Goal: Task Accomplishment & Management: Use online tool/utility

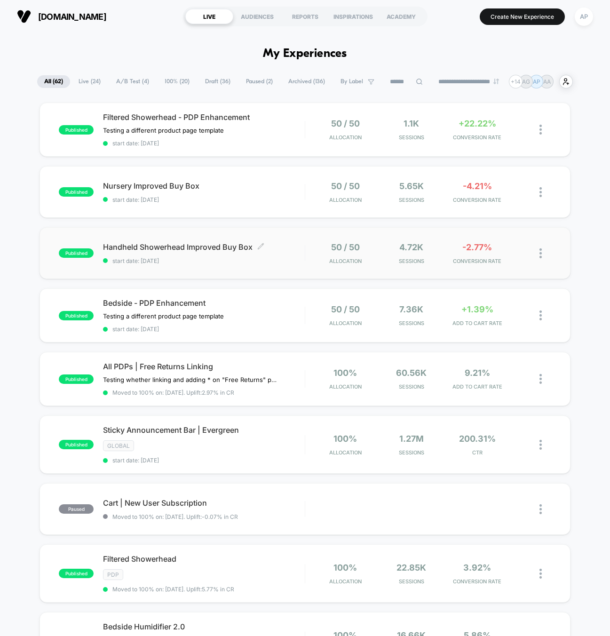
click at [283, 260] on span "start date: [DATE]" at bounding box center [203, 260] width 201 height 7
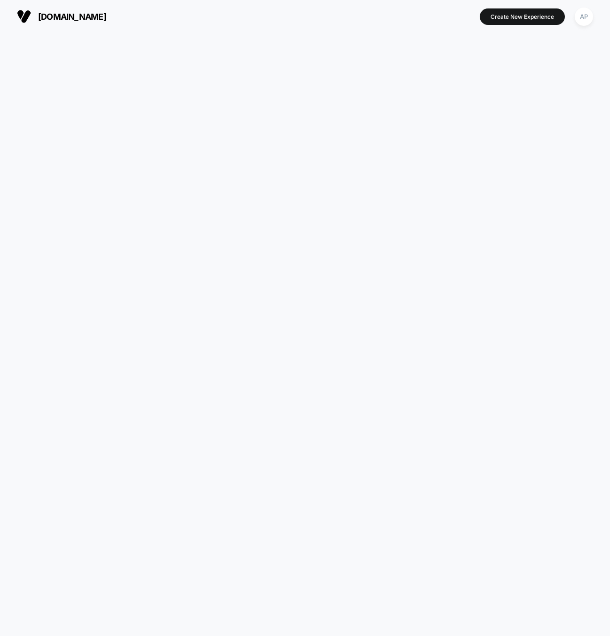
click at [283, 260] on html "[DOMAIN_NAME] Create New Experience AP [DOMAIN_NAME] Navigated to [DOMAIN_NAME]…" at bounding box center [305, 318] width 610 height 636
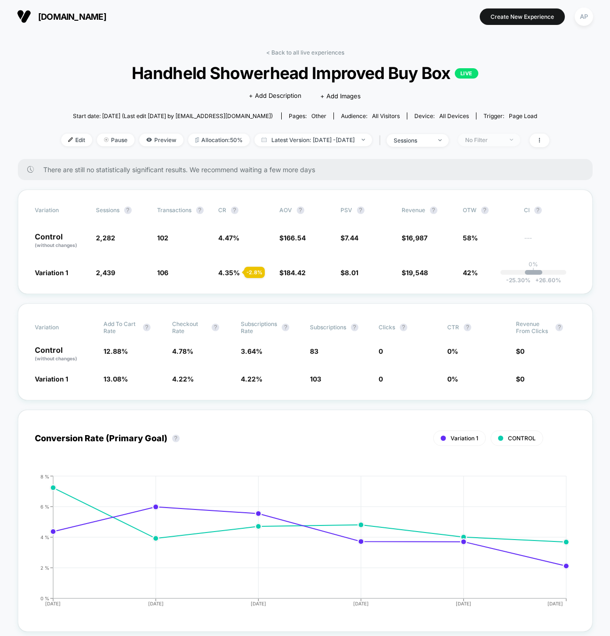
click at [503, 137] on div "No Filter" at bounding box center [484, 139] width 38 height 7
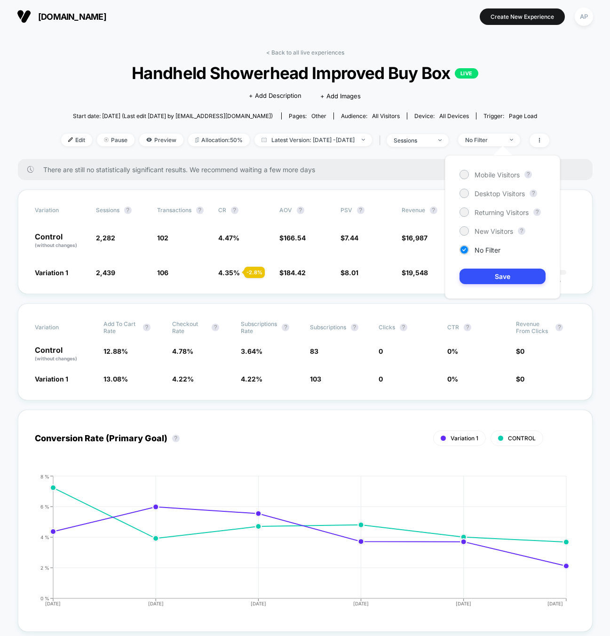
drag, startPoint x: 498, startPoint y: 175, endPoint x: 500, endPoint y: 187, distance: 11.4
click at [498, 175] on span "Mobile Visitors" at bounding box center [497, 175] width 45 height 8
click at [525, 271] on button "Save" at bounding box center [503, 277] width 86 height 16
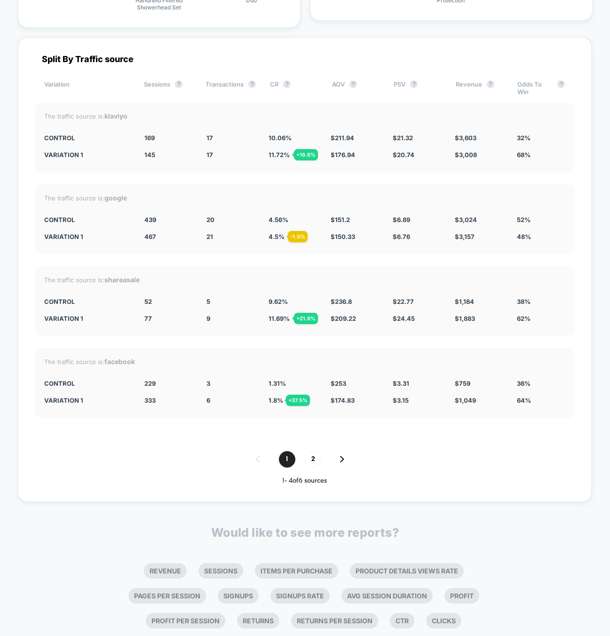
scroll to position [2884, 0]
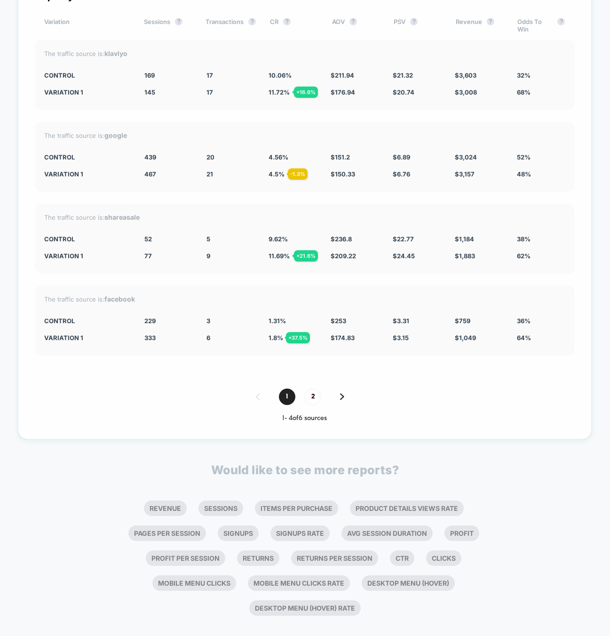
click at [344, 389] on div "1 2" at bounding box center [305, 397] width 540 height 16
click at [342, 393] on img at bounding box center [342, 396] width 4 height 7
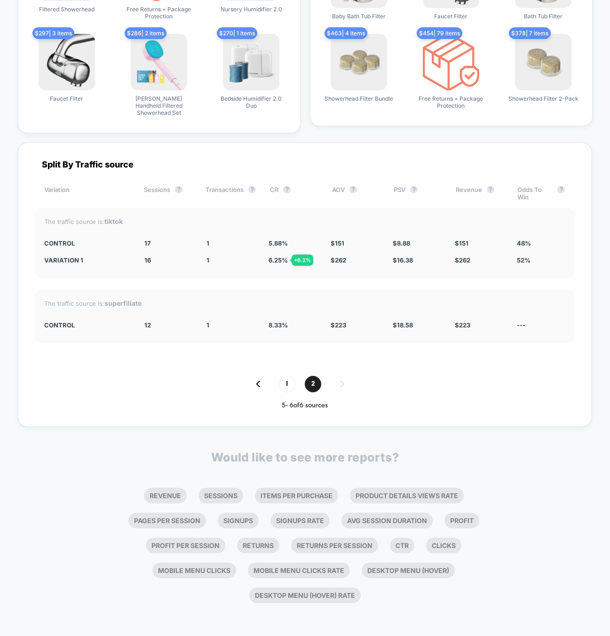
scroll to position [2704, 0]
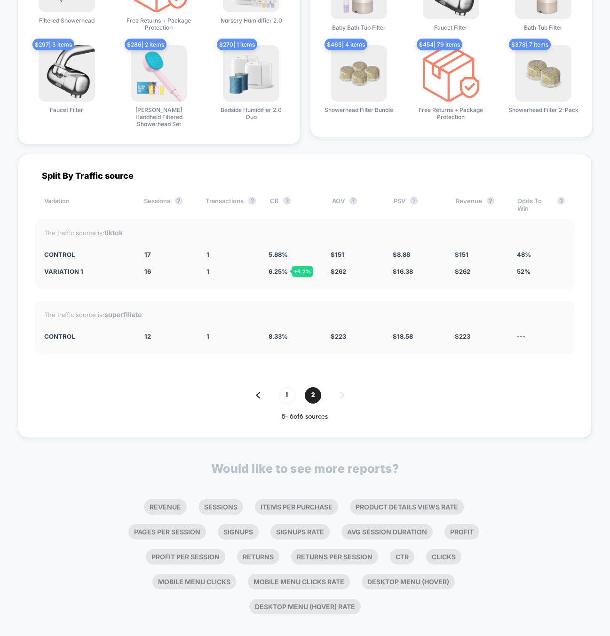
click at [259, 392] on img at bounding box center [258, 395] width 4 height 7
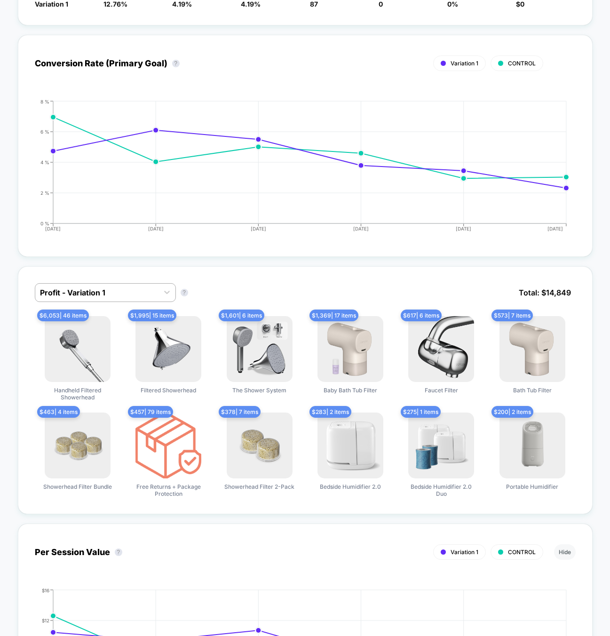
scroll to position [0, 0]
